Goal: Information Seeking & Learning: Learn about a topic

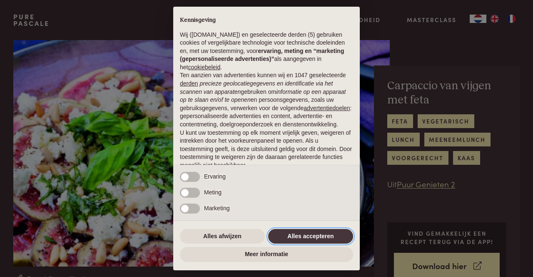
click at [313, 231] on button "Alles accepteren" at bounding box center [310, 236] width 85 height 15
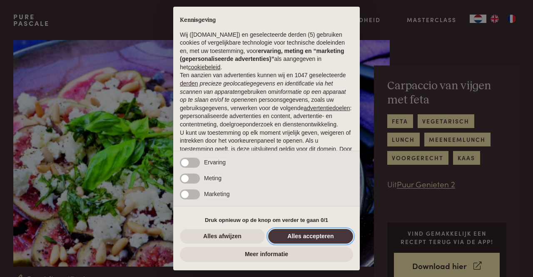
scroll to position [50, 0]
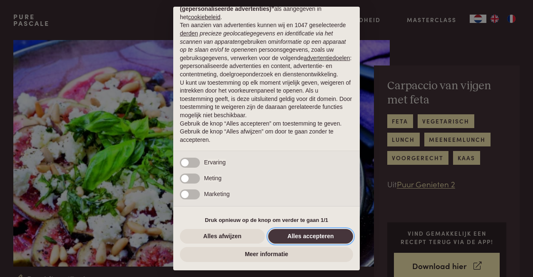
click at [321, 239] on button "Alles accepteren" at bounding box center [310, 236] width 85 height 15
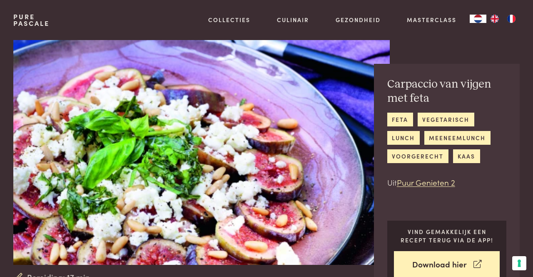
scroll to position [0, 0]
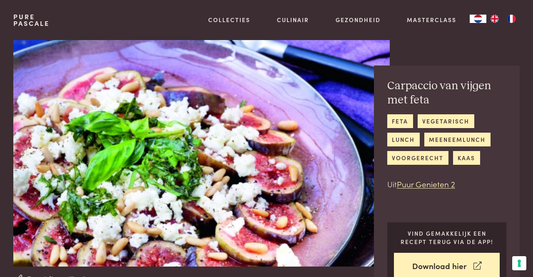
click at [427, 83] on h2 "Carpaccio van vijgen met feta" at bounding box center [446, 93] width 119 height 29
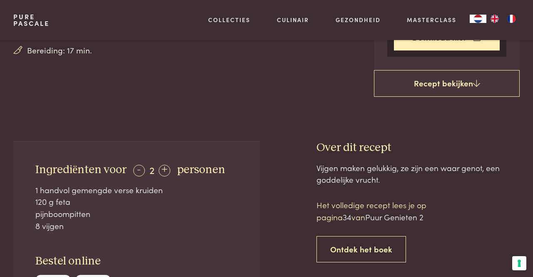
scroll to position [232, 0]
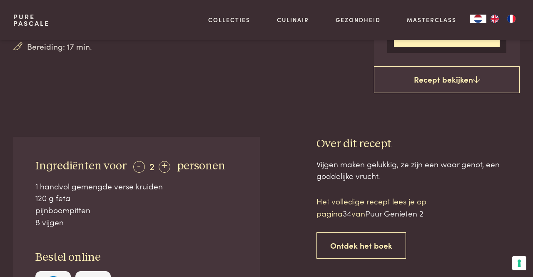
click at [366, 244] on link "Ontdek het boek" at bounding box center [362, 245] width 90 height 26
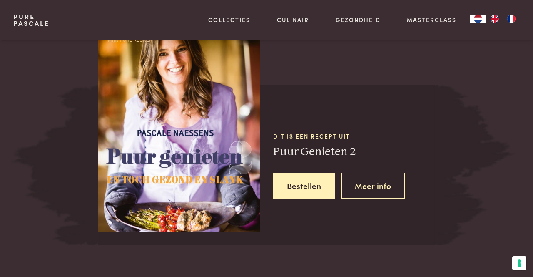
scroll to position [704, 0]
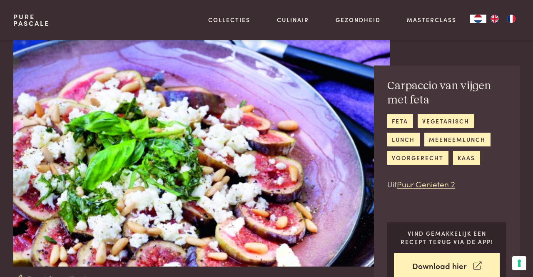
scroll to position [704, 0]
